Goal: Information Seeking & Learning: Find specific fact

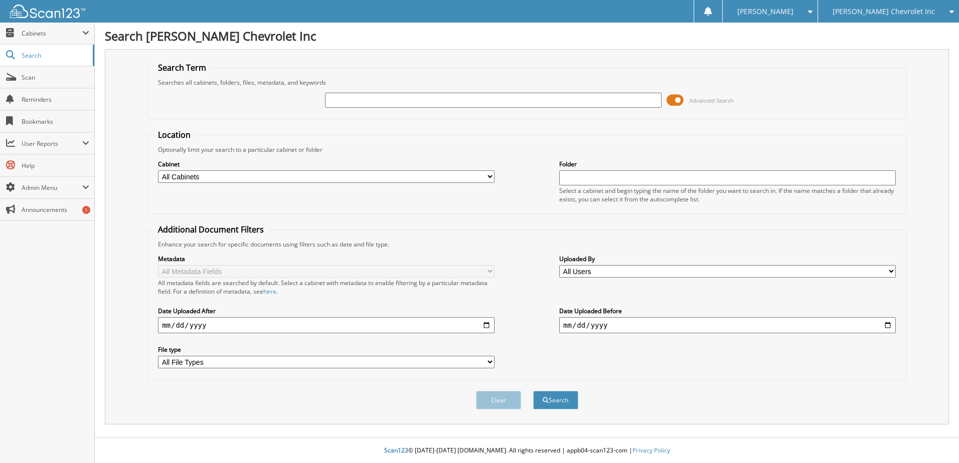
click at [928, 15] on span "[PERSON_NAME] Chevrolet Inc" at bounding box center [883, 12] width 102 height 6
click at [658, 127] on form "Search Term Searches all cabinets, folders, files, metadata, and keywords Advan…" at bounding box center [526, 241] width 759 height 359
click at [569, 104] on input "text" at bounding box center [493, 100] width 336 height 15
paste input "[US_VEHICLE_IDENTIFICATION_NUMBER]"
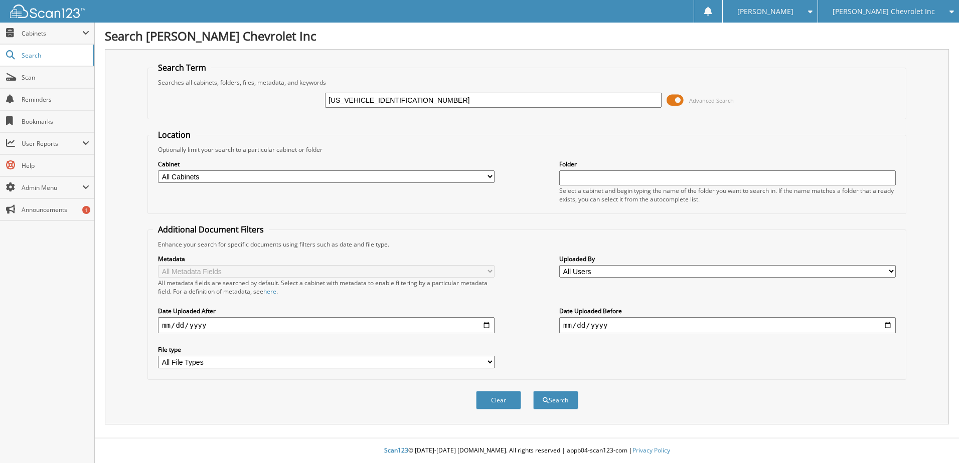
type input "[US_VEHICLE_IDENTIFICATION_NUMBER]"
click at [533, 391] on button "Search" at bounding box center [555, 400] width 45 height 19
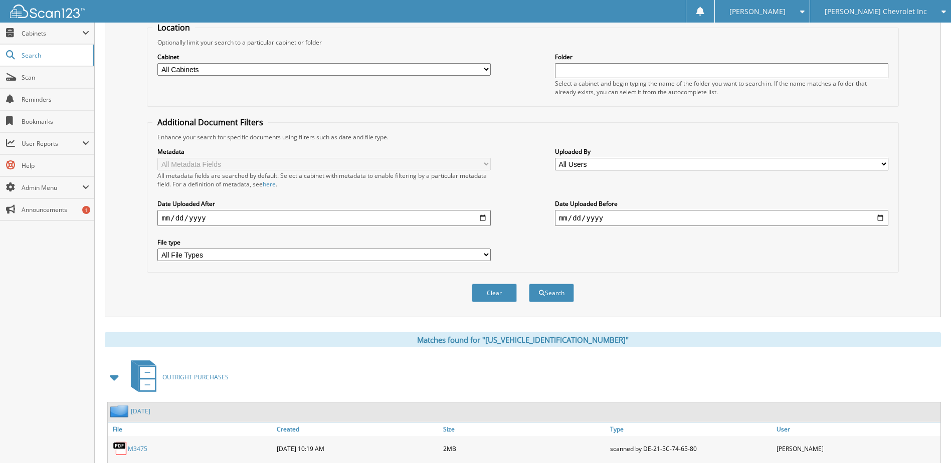
scroll to position [153, 0]
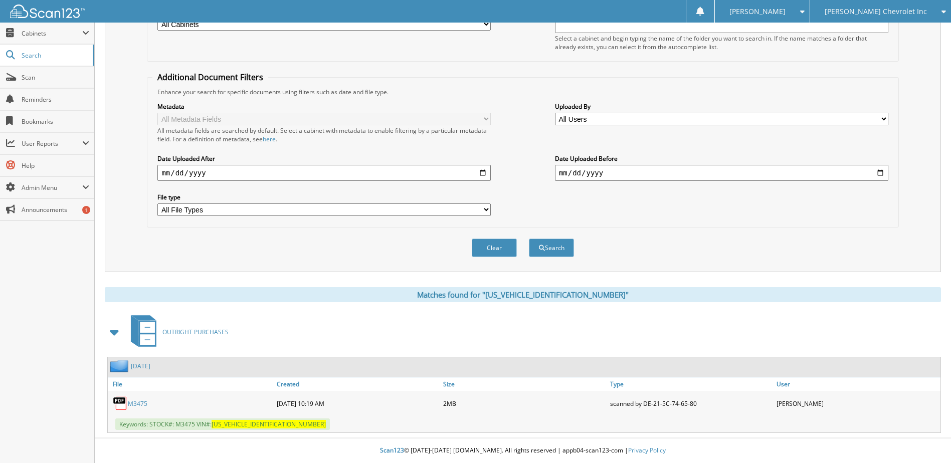
click at [234, 430] on div "Keywords: STOCK#: M3475 VIN#: 4T1KZ1AK6LU040225" at bounding box center [524, 424] width 833 height 17
click at [139, 401] on link "M3475" at bounding box center [138, 404] width 20 height 9
